Goal: Find contact information: Find contact information

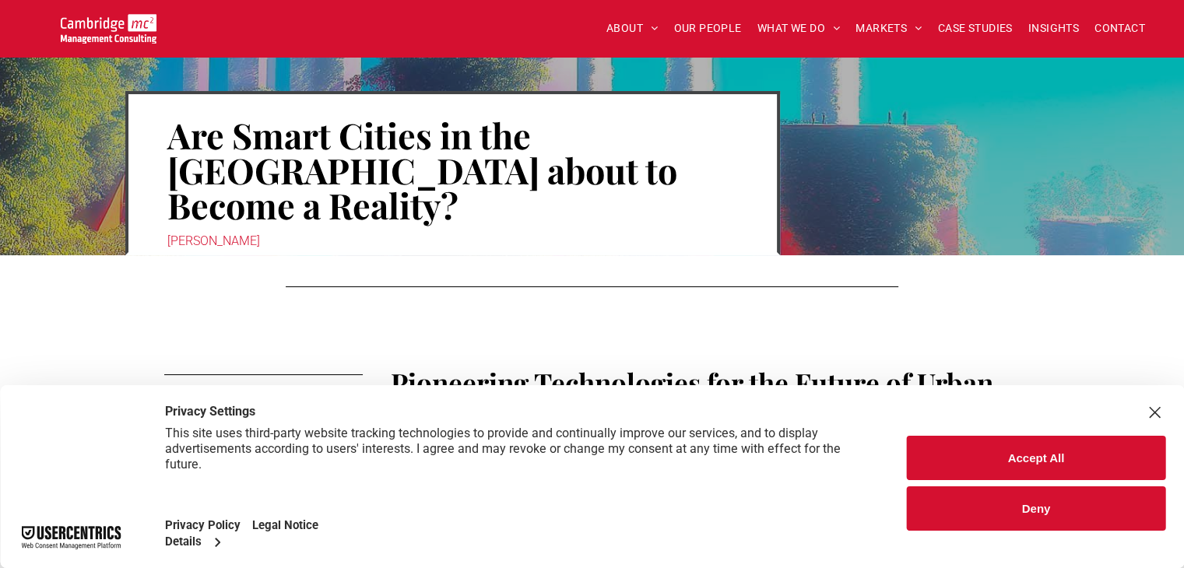
scroll to position [156, 0]
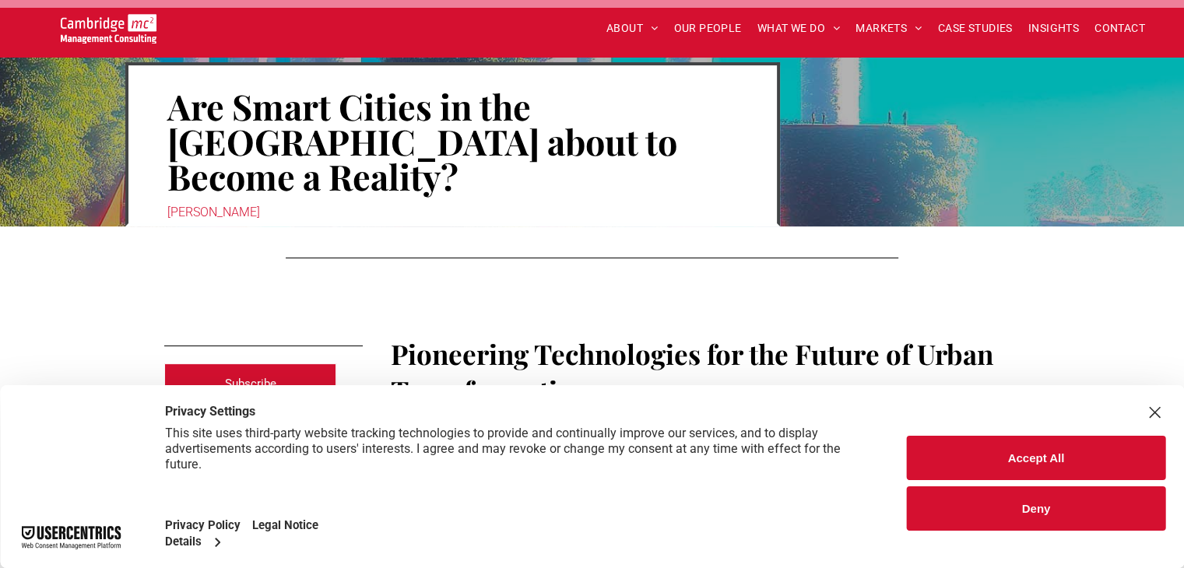
click at [1018, 460] on button "Accept All" at bounding box center [1036, 458] width 259 height 44
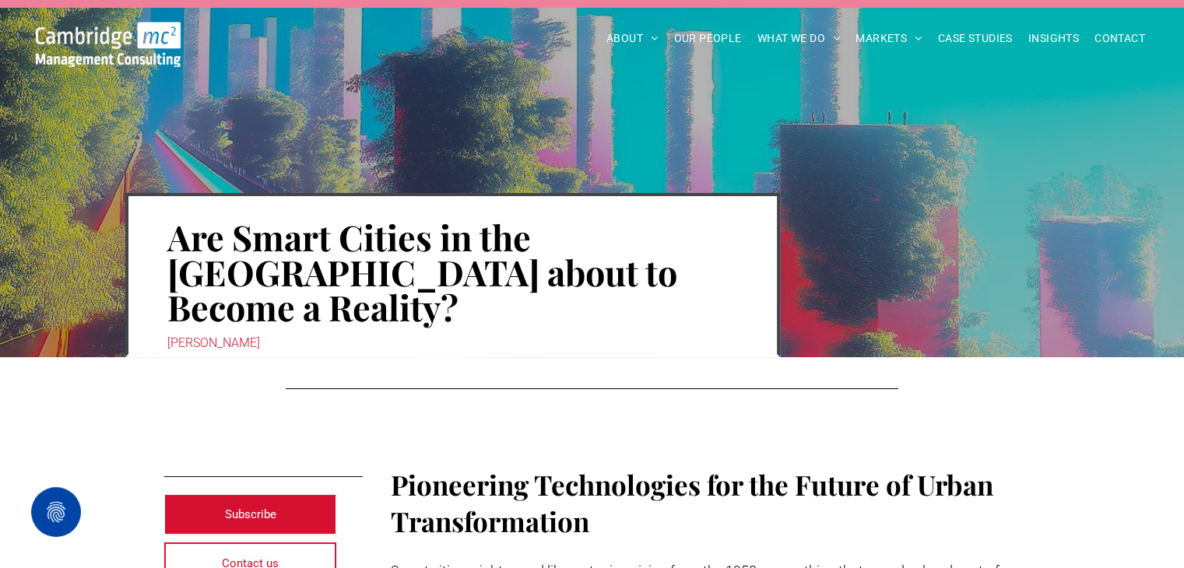
scroll to position [0, 0]
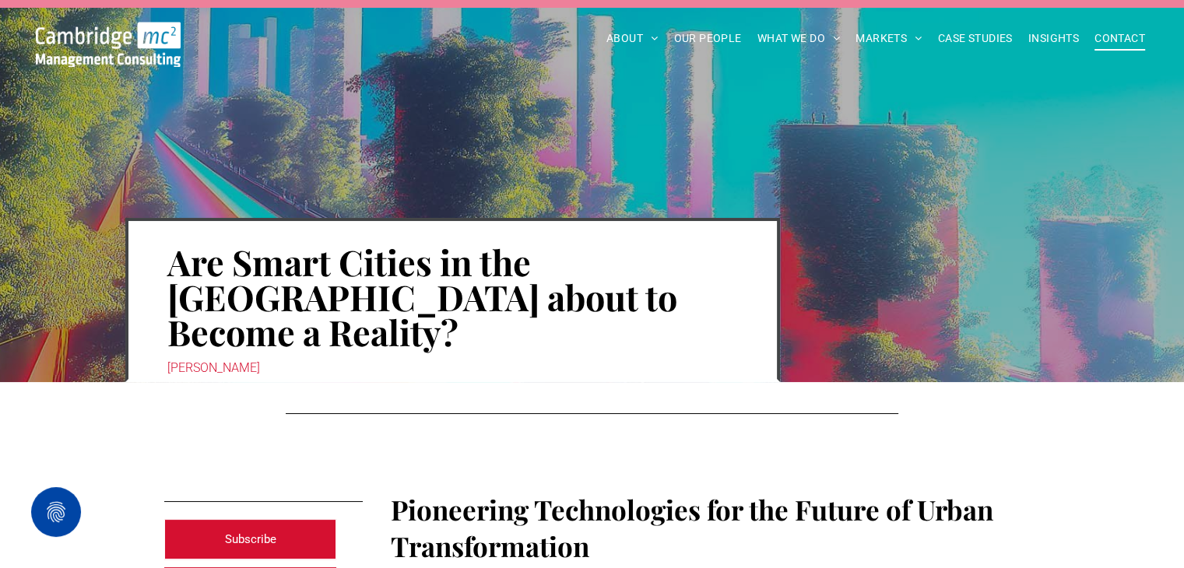
click at [1117, 37] on span "CONTACT" at bounding box center [1120, 38] width 51 height 24
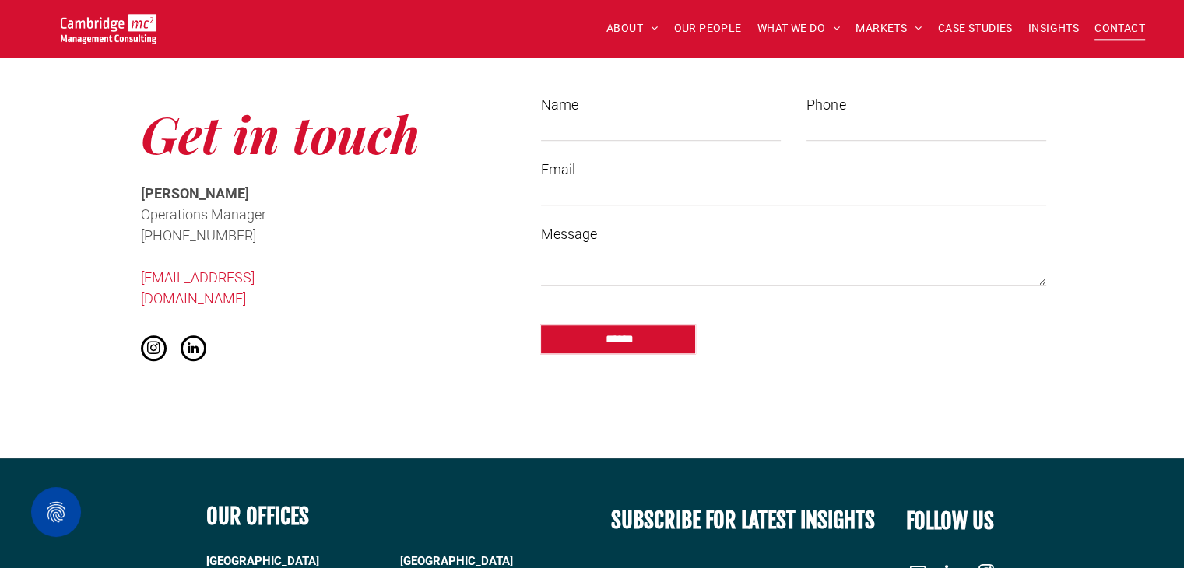
scroll to position [1168, 0]
